Goal: Check status: Check status

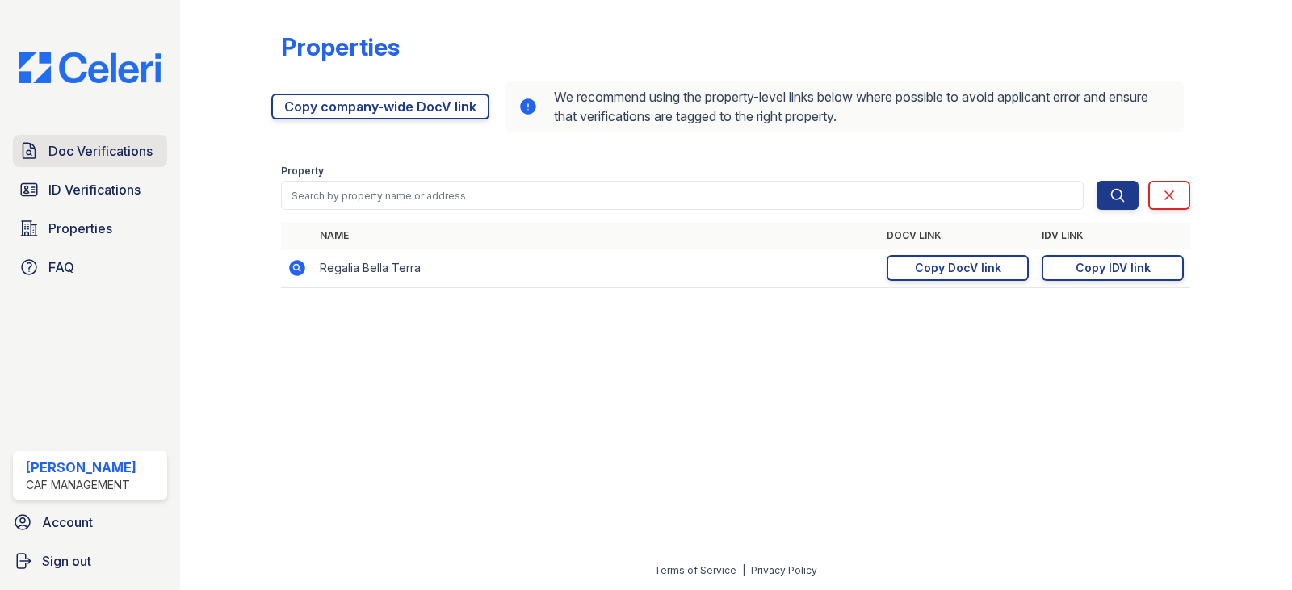
click at [65, 146] on span "Doc Verifications" at bounding box center [100, 150] width 104 height 19
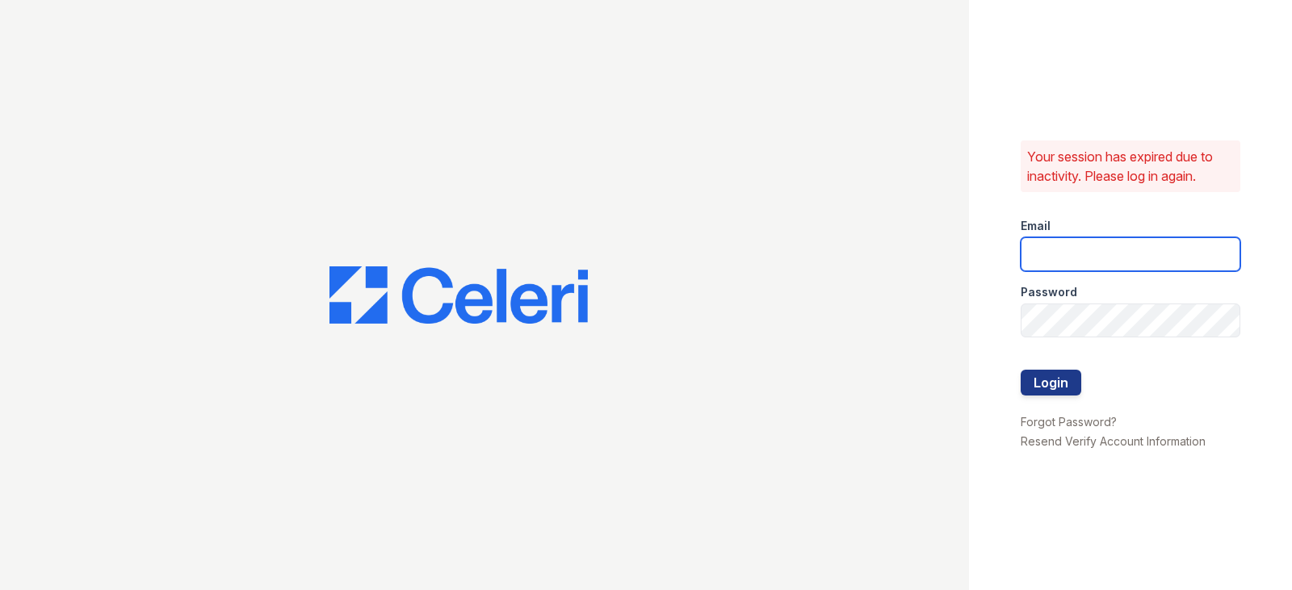
type input "regalia.lm@cafmanagement.com"
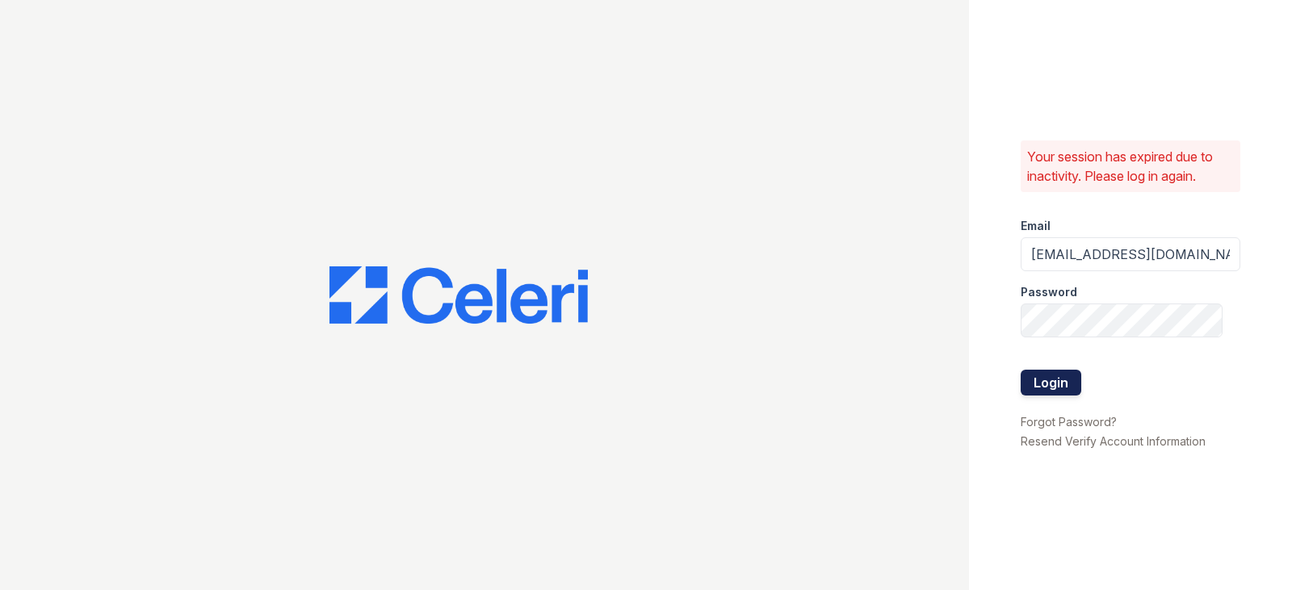
click at [1032, 389] on button "Login" at bounding box center [1051, 383] width 61 height 26
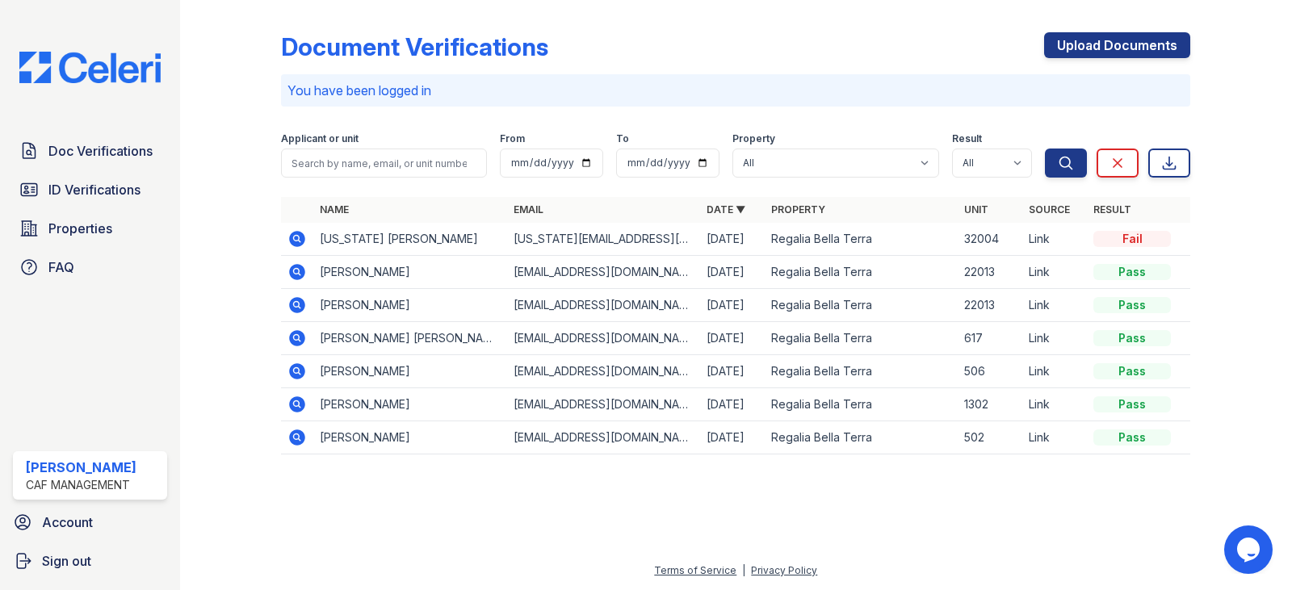
click at [299, 241] on icon at bounding box center [296, 238] width 19 height 19
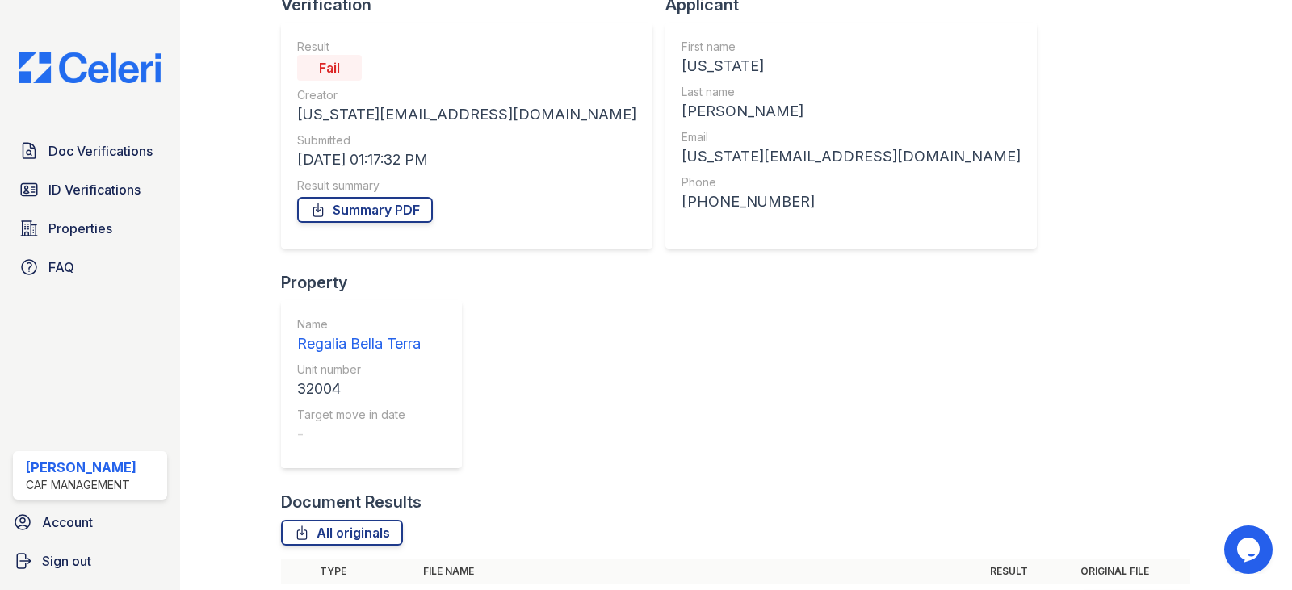
scroll to position [130, 0]
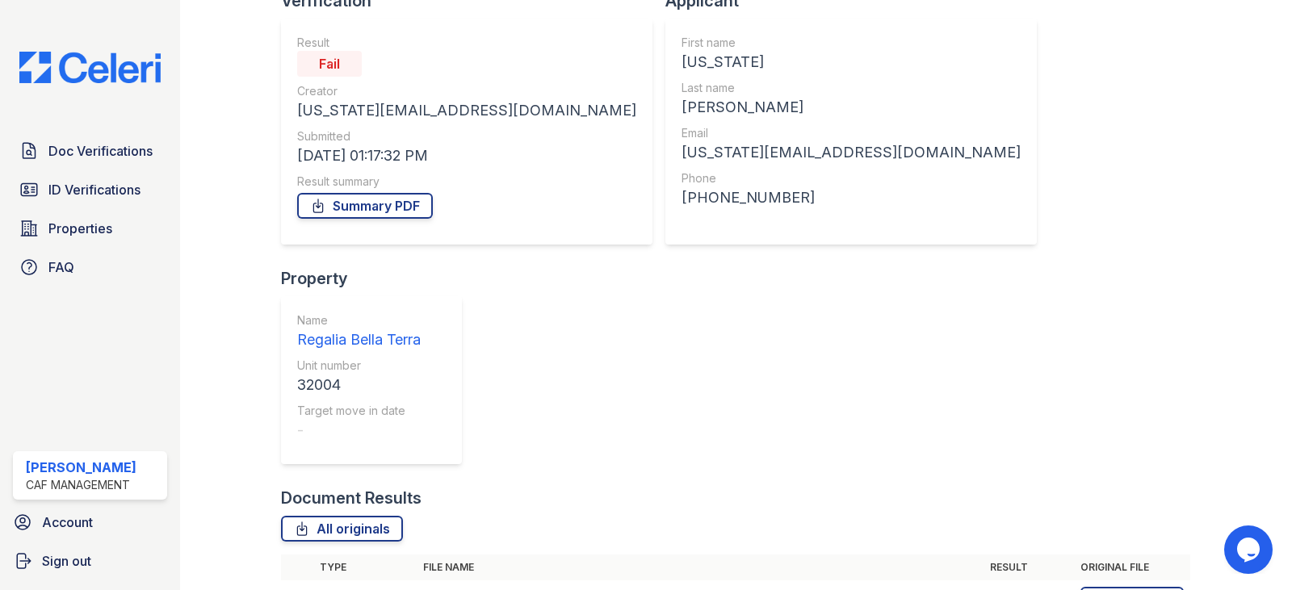
click at [294, 590] on icon at bounding box center [298, 600] width 16 height 16
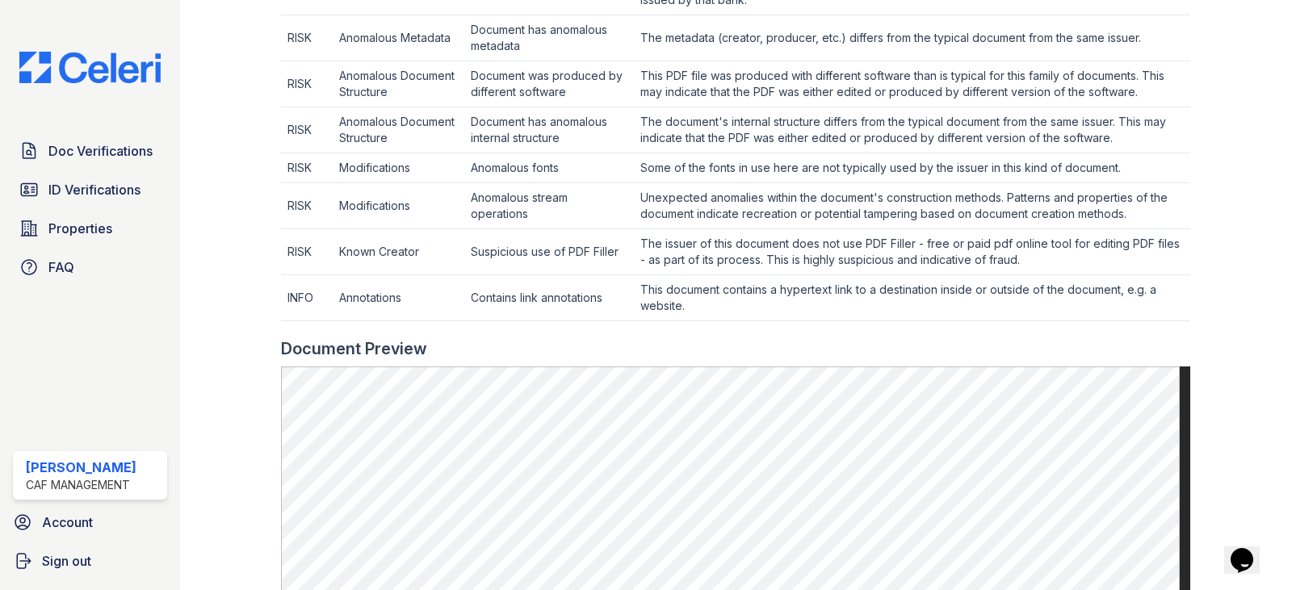
scroll to position [888, 0]
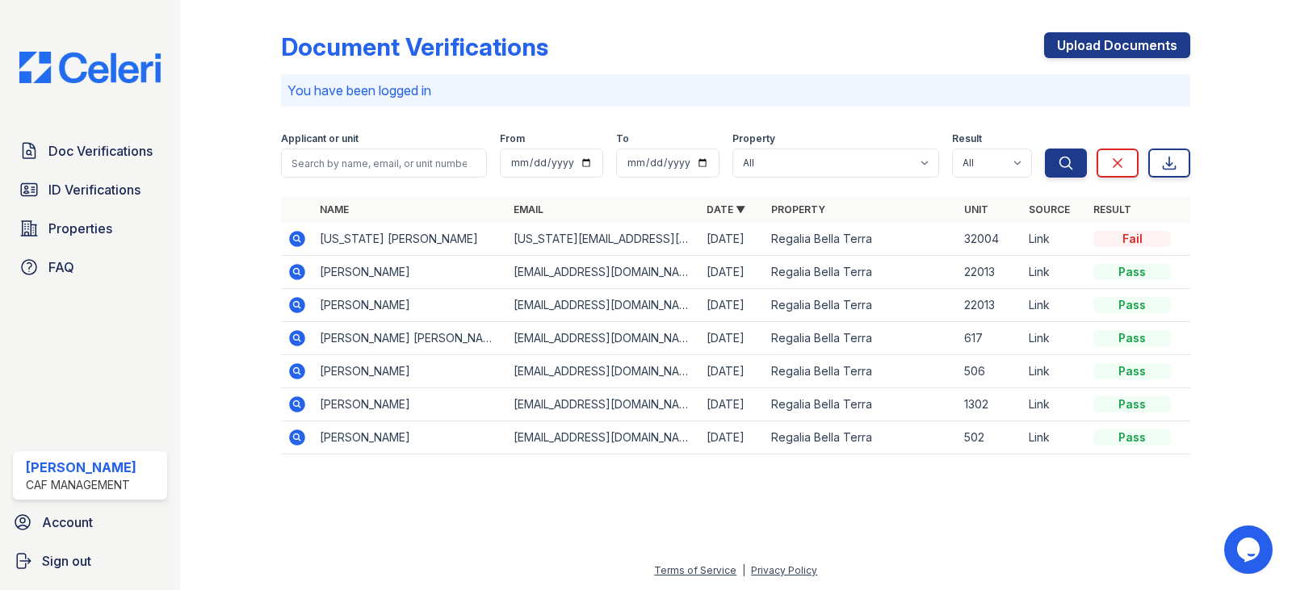
click at [300, 237] on icon at bounding box center [296, 238] width 19 height 19
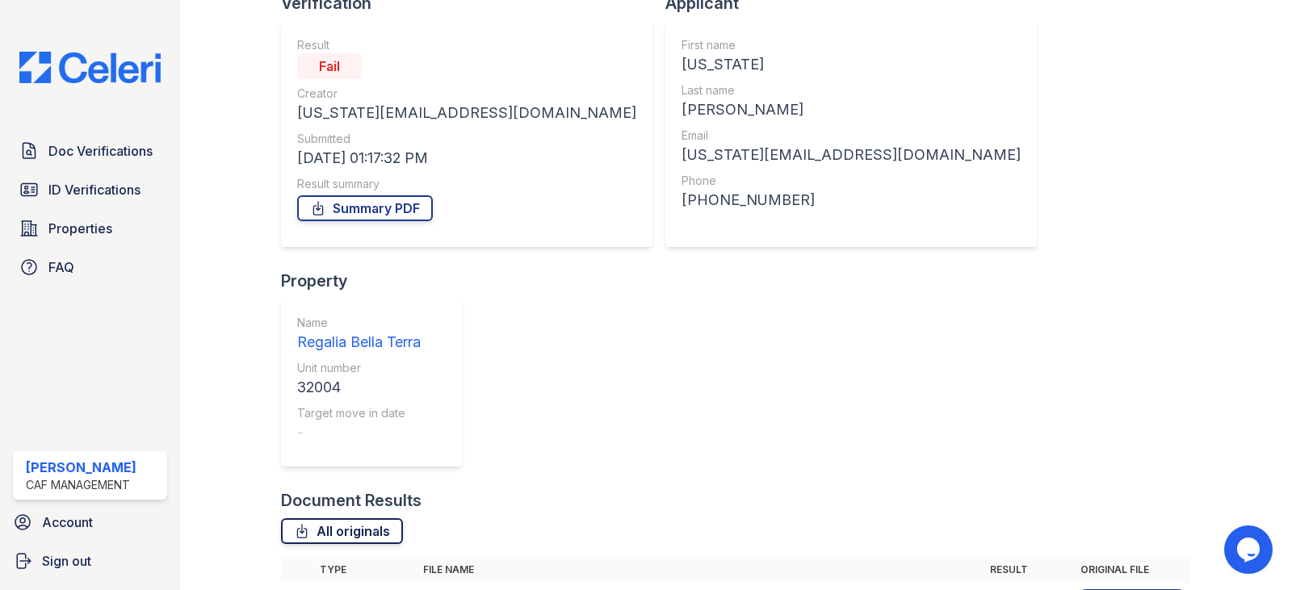
scroll to position [130, 0]
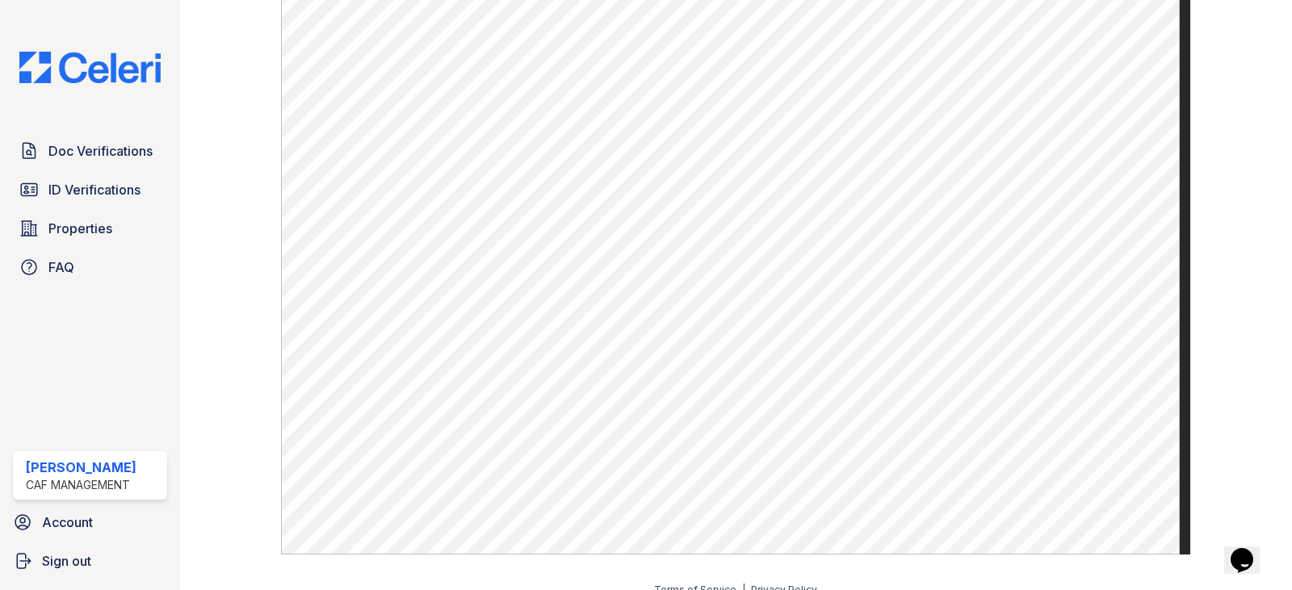
scroll to position [1125, 0]
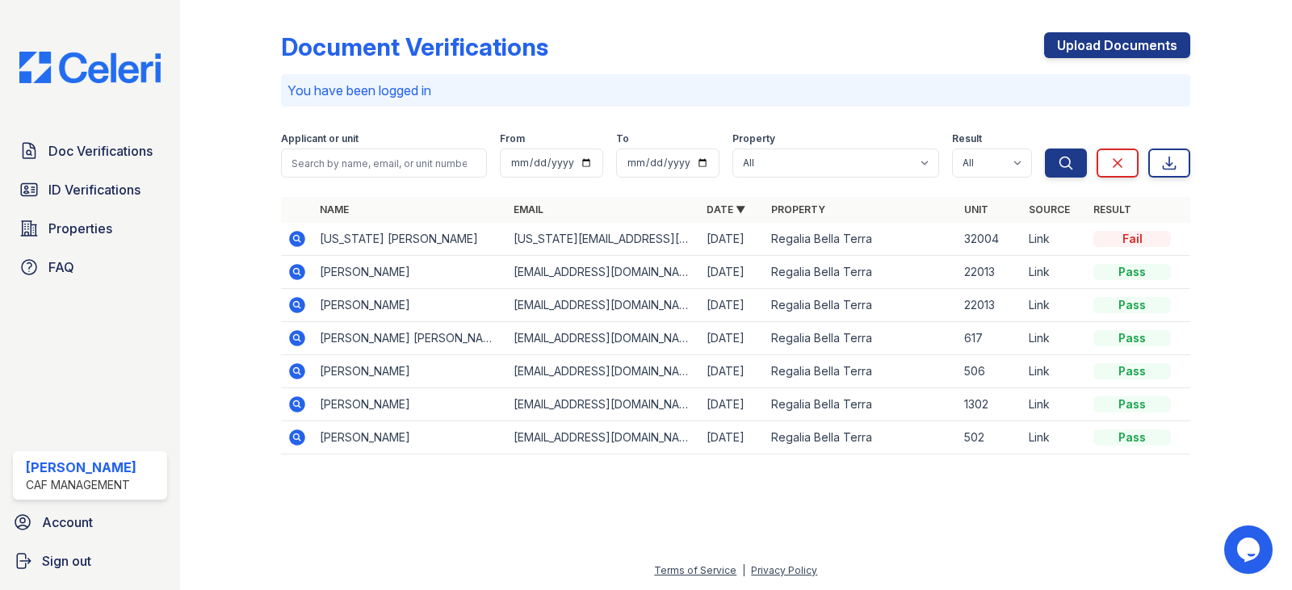
click at [298, 274] on icon at bounding box center [296, 271] width 19 height 19
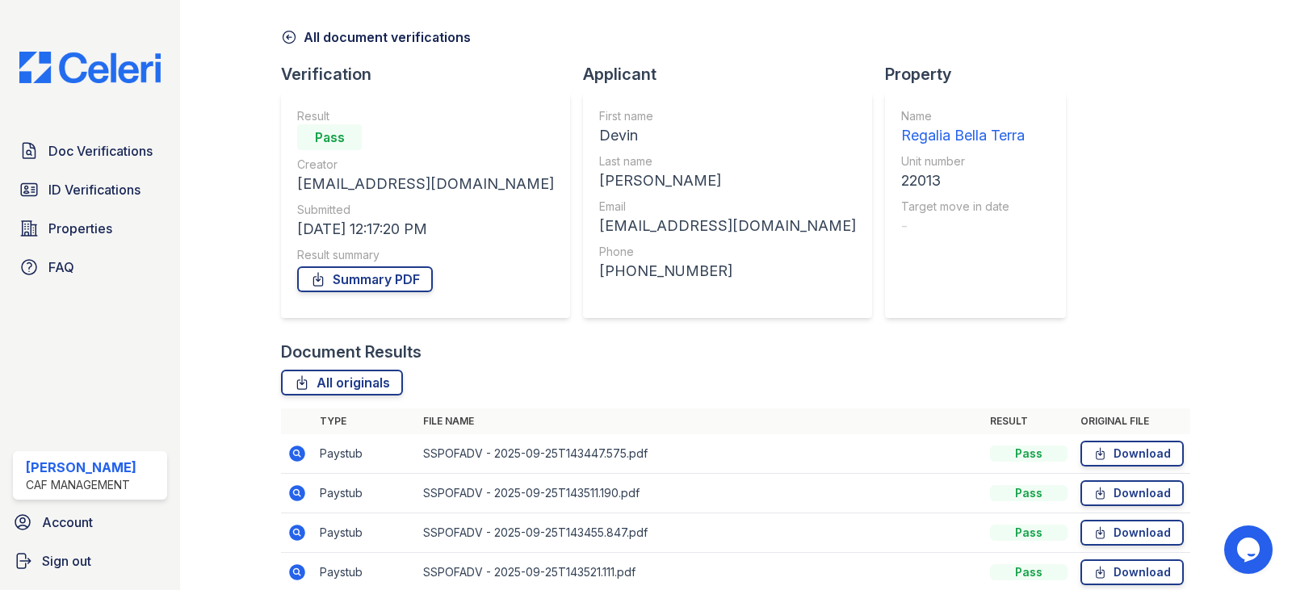
scroll to position [130, 0]
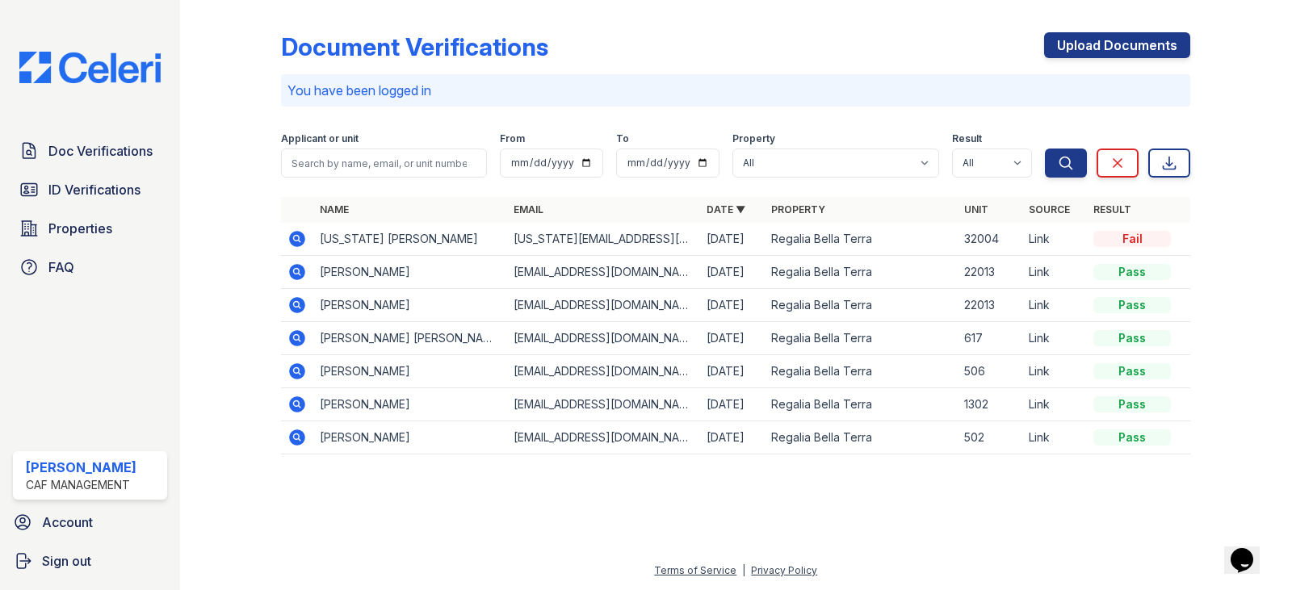
click at [298, 401] on icon at bounding box center [298, 405] width 16 height 16
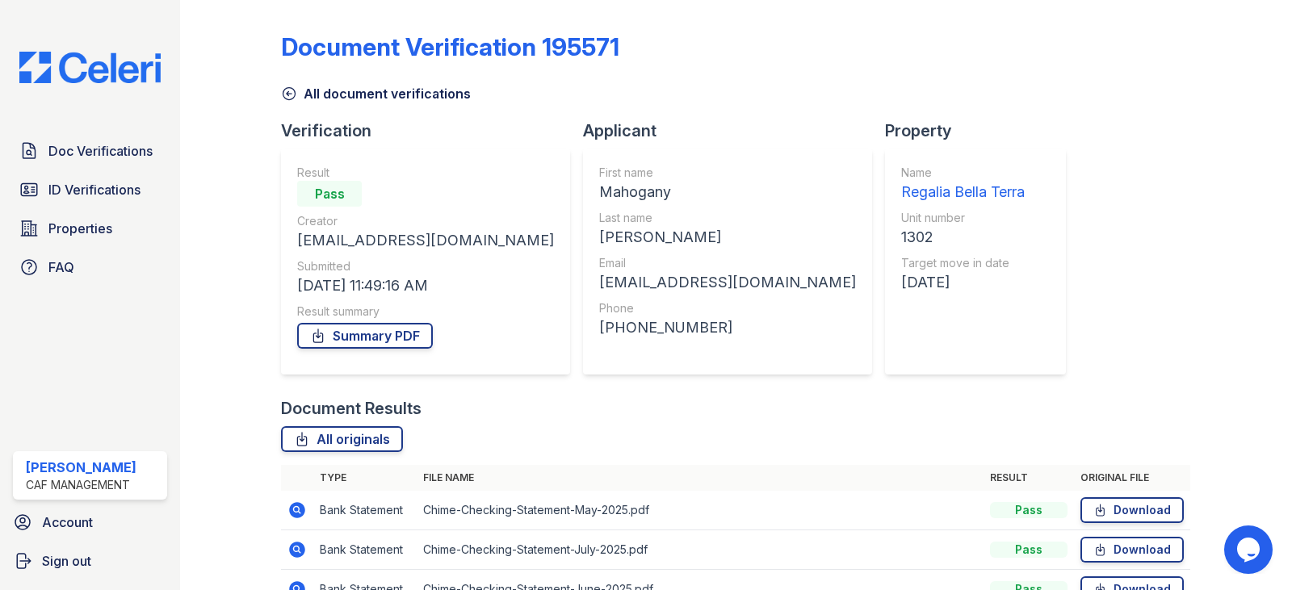
scroll to position [90, 0]
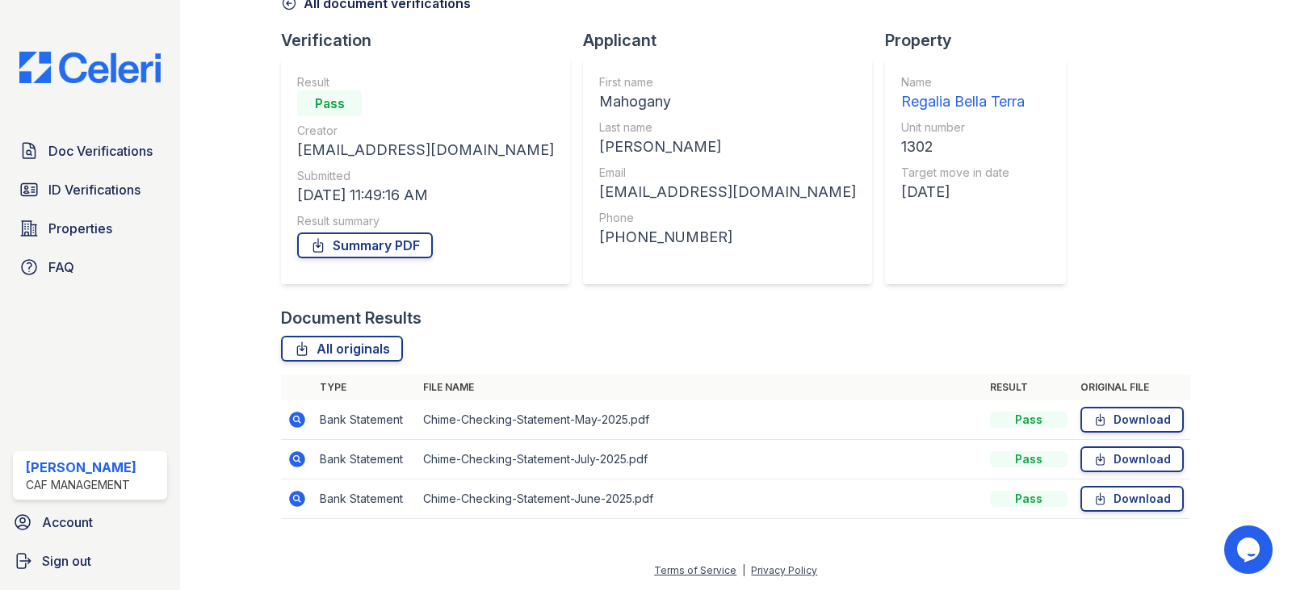
click at [298, 424] on icon at bounding box center [298, 420] width 16 height 16
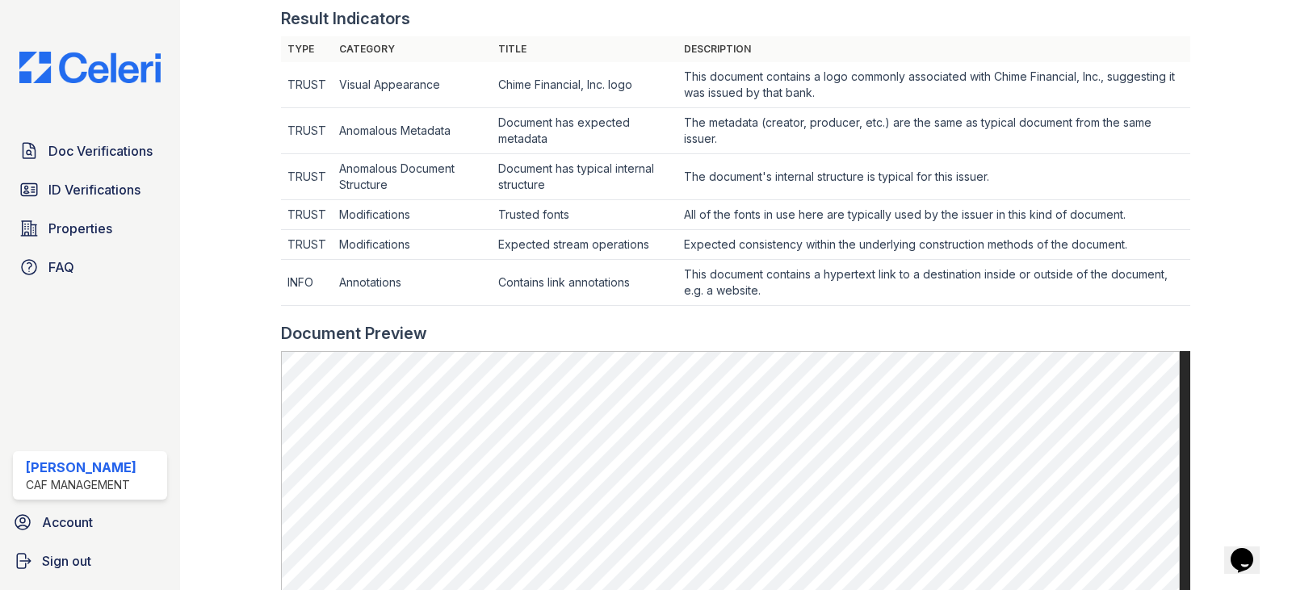
scroll to position [646, 0]
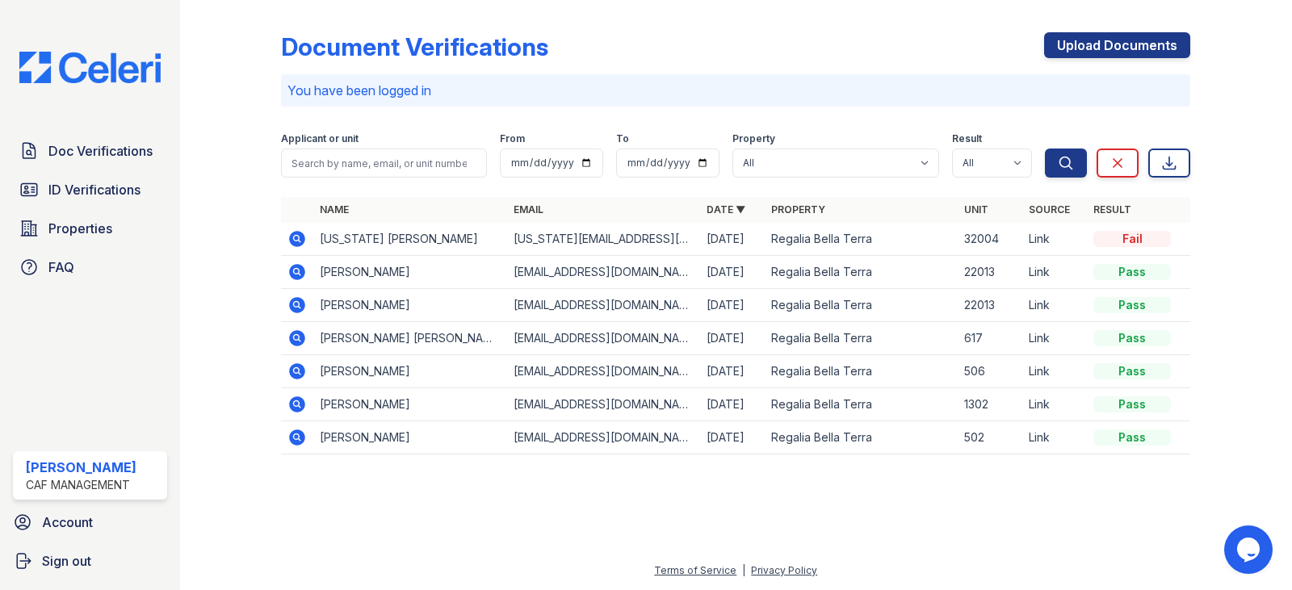
click at [288, 234] on icon at bounding box center [296, 238] width 19 height 19
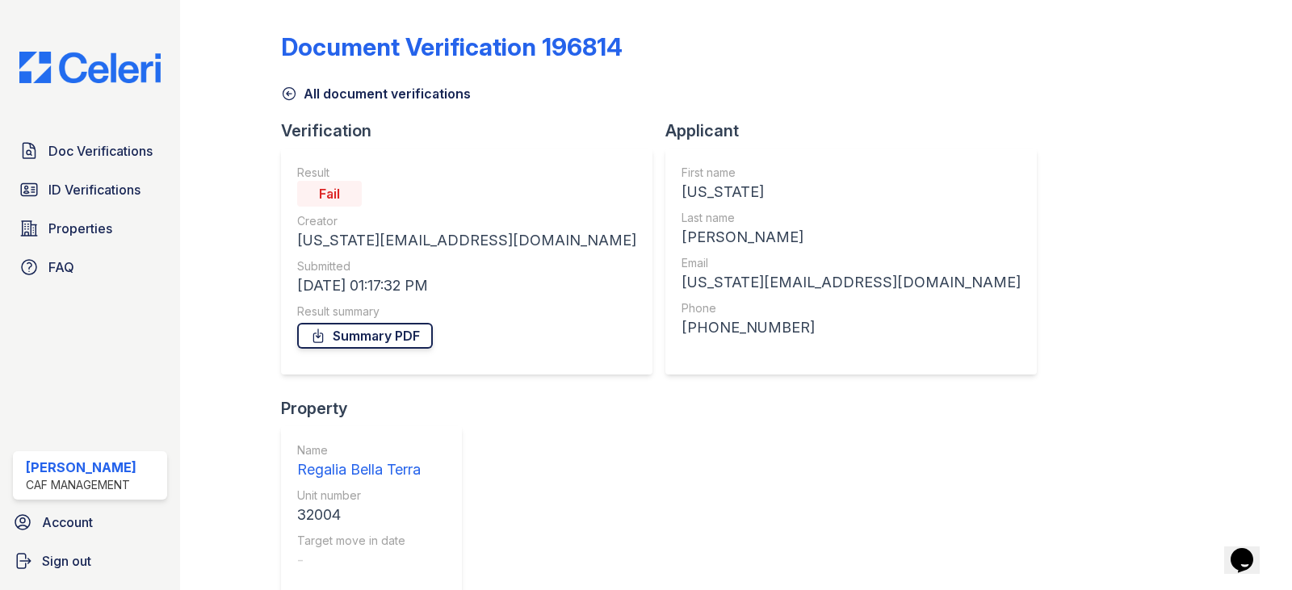
click at [349, 340] on link "Summary PDF" at bounding box center [365, 336] width 136 height 26
